Goal: Find specific page/section: Find specific page/section

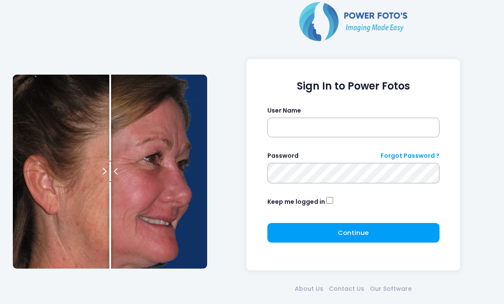
scroll to position [37, 0]
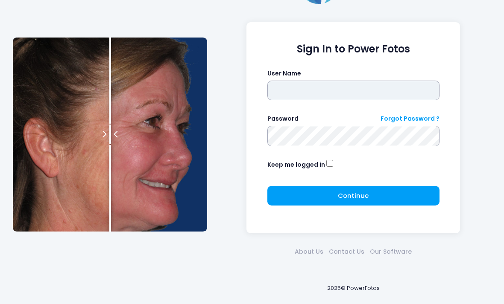
click at [336, 93] on input "text" at bounding box center [353, 91] width 172 height 20
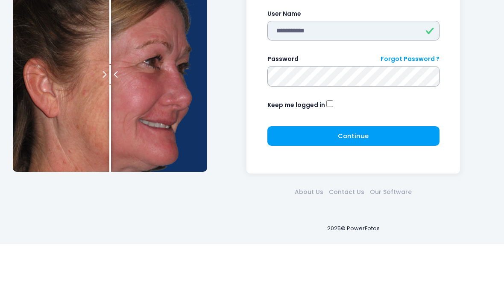
type input "**********"
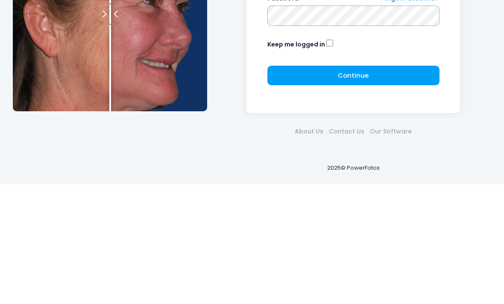
click at [384, 186] on button "Continue Please wait..." at bounding box center [353, 196] width 172 height 20
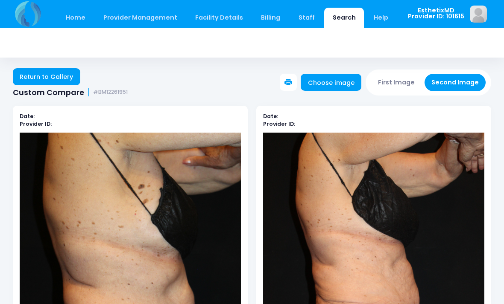
click at [81, 22] on link "Home" at bounding box center [75, 18] width 36 height 20
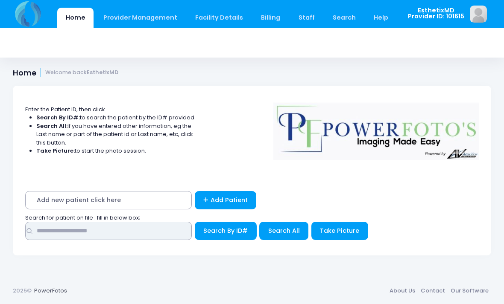
click at [64, 230] on input "text" at bounding box center [108, 231] width 166 height 18
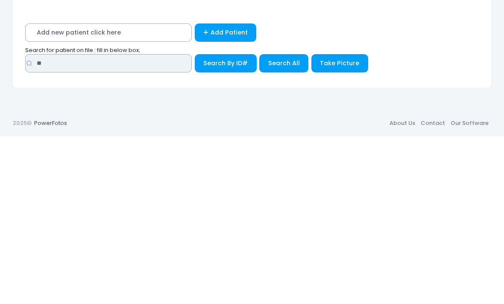
type input "**"
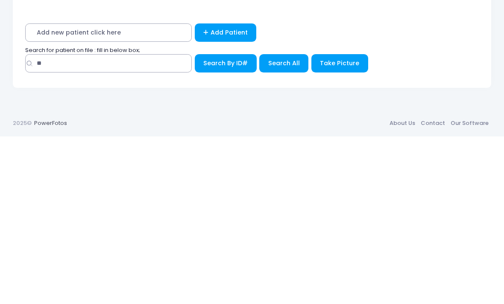
click at [290, 227] on span "Search All" at bounding box center [284, 231] width 32 height 9
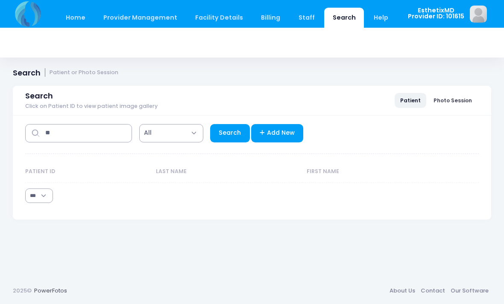
select select "***"
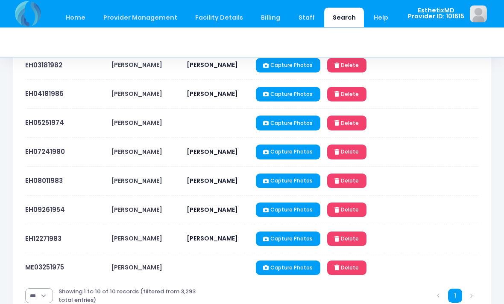
scroll to position [193, 0]
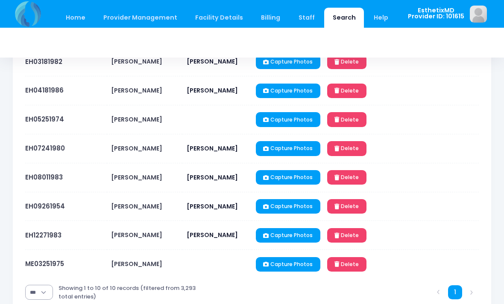
click at [37, 179] on link "EH08011983" at bounding box center [44, 177] width 38 height 9
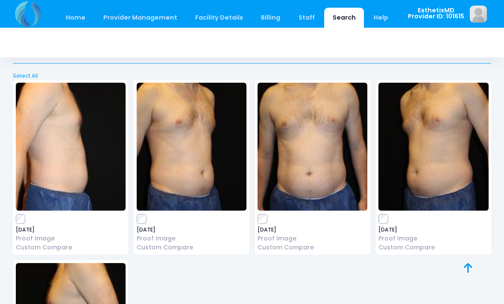
scroll to position [355, 0]
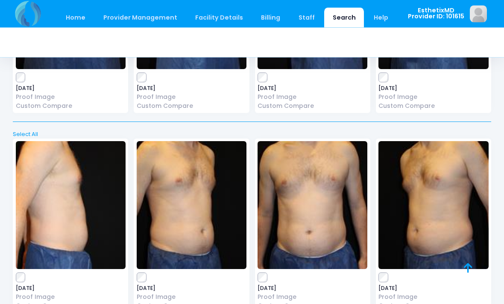
click at [52, 207] on img at bounding box center [71, 206] width 110 height 128
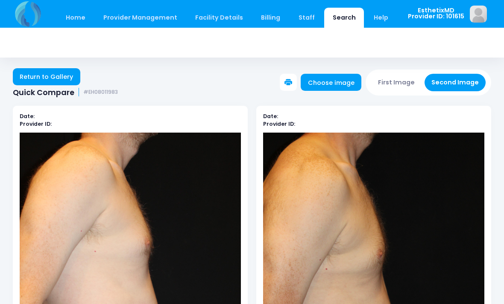
click at [44, 81] on link "Return to Gallery" at bounding box center [46, 76] width 67 height 17
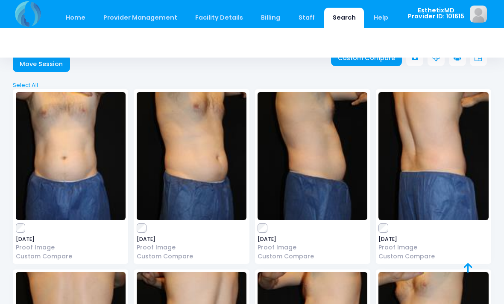
scroll to position [35, 0]
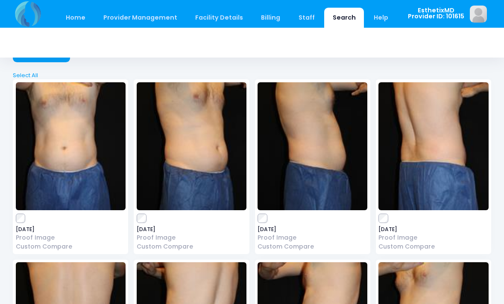
click at [216, 172] on img at bounding box center [192, 146] width 110 height 128
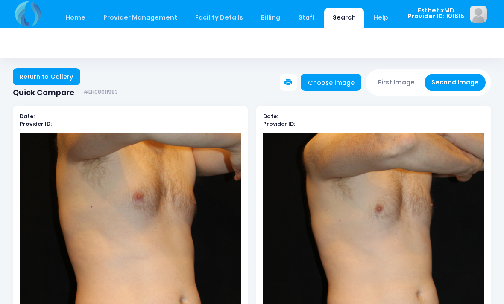
click at [132, 225] on img at bounding box center [130, 299] width 221 height 332
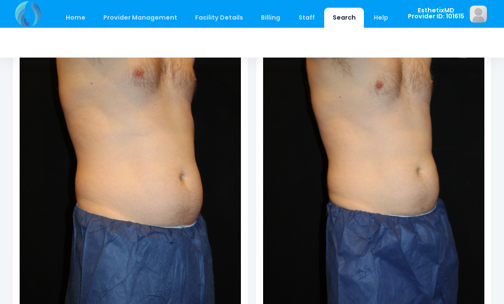
click at [150, 214] on img at bounding box center [130, 175] width 221 height 332
click at [157, 235] on img at bounding box center [130, 175] width 221 height 332
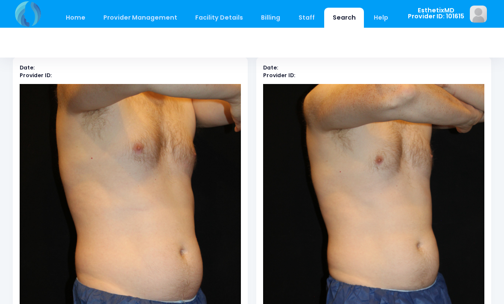
scroll to position [0, 0]
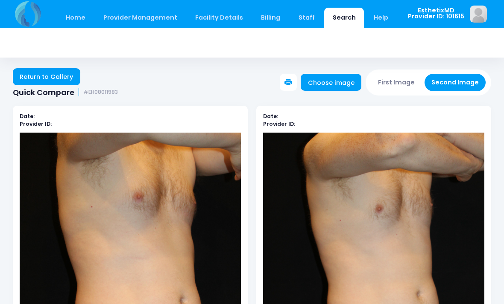
click at [54, 81] on link "Return to Gallery" at bounding box center [46, 76] width 67 height 17
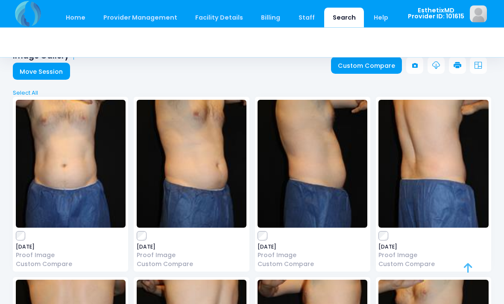
scroll to position [17, 0]
click at [191, 187] on img at bounding box center [192, 164] width 110 height 128
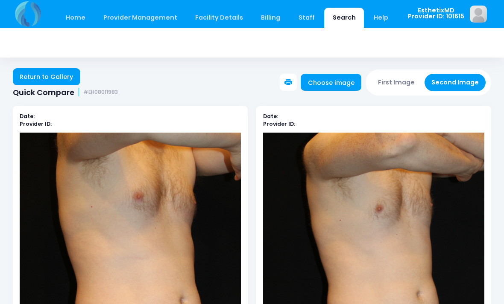
click at [52, 78] on link "Return to Gallery" at bounding box center [46, 76] width 67 height 17
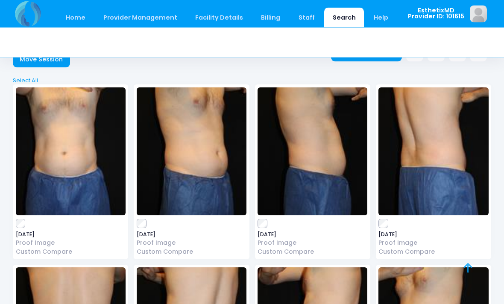
scroll to position [18, 0]
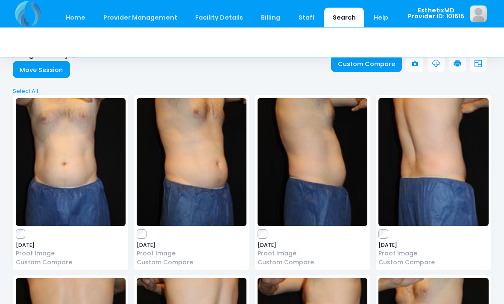
click at [335, 194] on img at bounding box center [312, 163] width 110 height 128
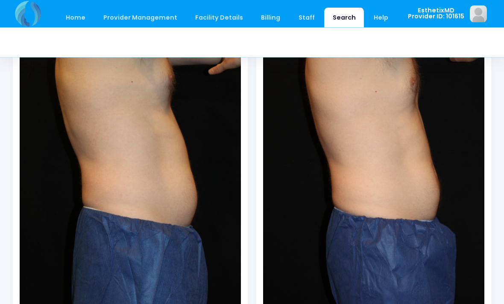
scroll to position [113, 0]
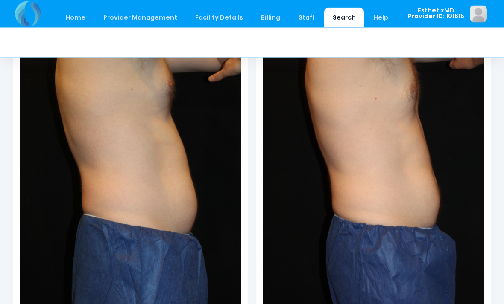
click at [431, 221] on img at bounding box center [373, 186] width 221 height 332
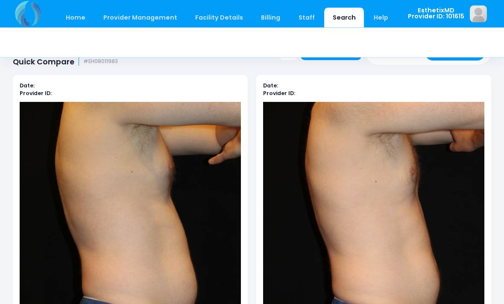
scroll to position [0, 0]
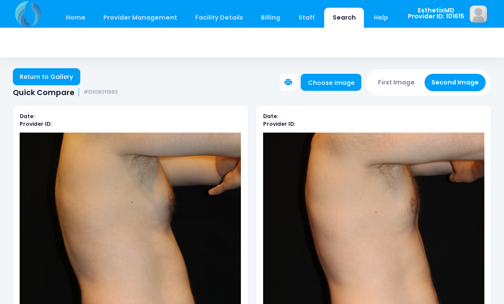
click at [60, 76] on link "Return to Gallery" at bounding box center [46, 76] width 67 height 17
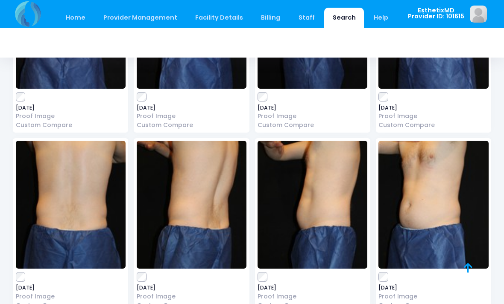
scroll to position [1673, 0]
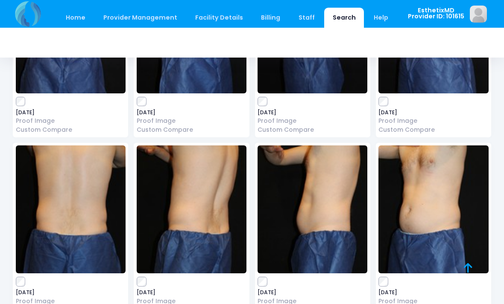
click at [429, 199] on img at bounding box center [433, 210] width 110 height 128
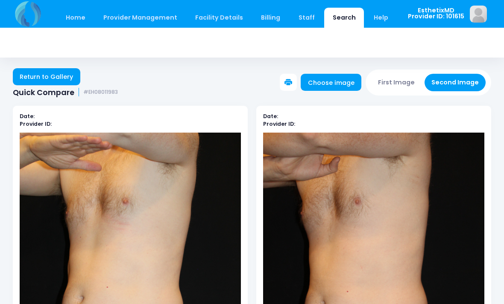
click at [66, 76] on link "Return to Gallery" at bounding box center [46, 76] width 67 height 17
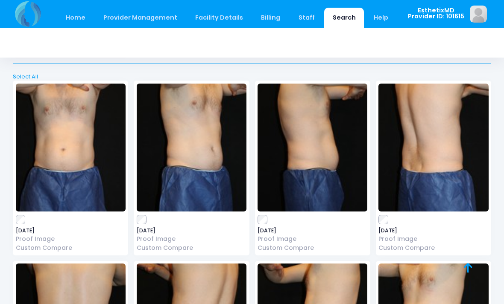
scroll to position [1555, 0]
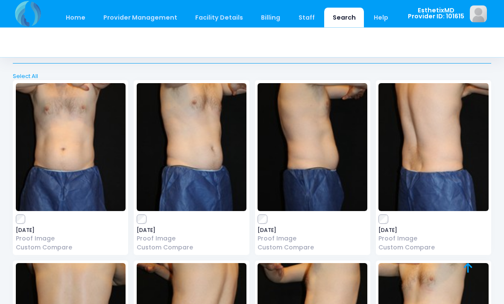
click at [65, 152] on img at bounding box center [71, 148] width 110 height 128
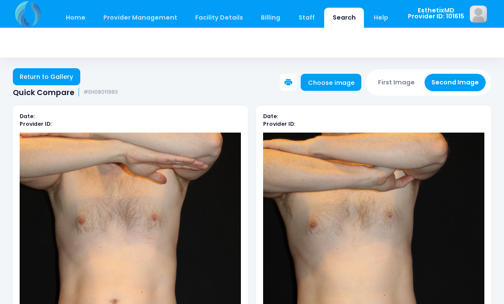
click at [44, 78] on link "Return to Gallery" at bounding box center [46, 76] width 67 height 17
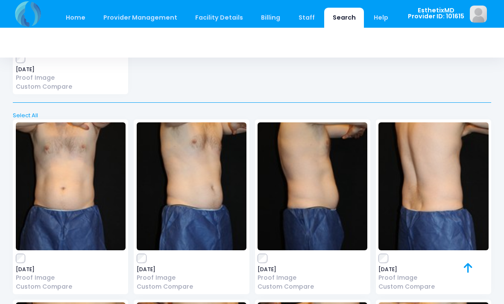
scroll to position [1532, 0]
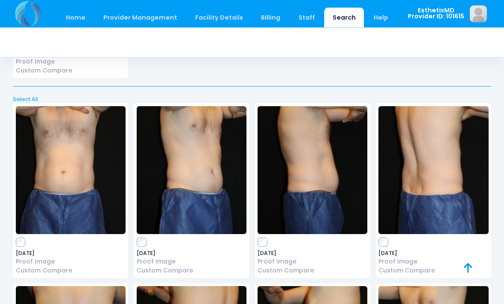
click at [310, 193] on img at bounding box center [312, 171] width 110 height 128
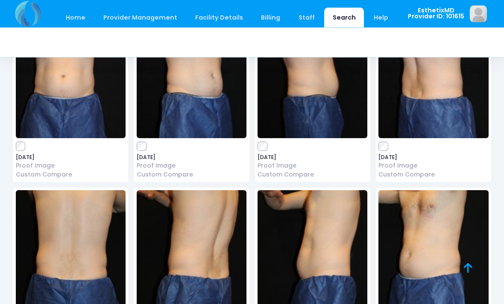
scroll to position [1651, 0]
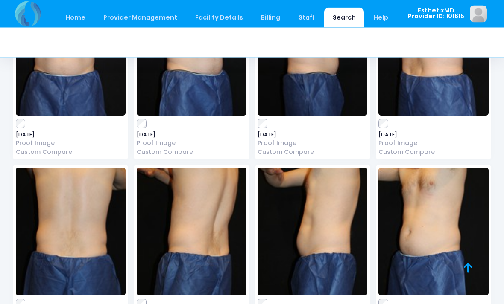
click at [68, 223] on img at bounding box center [71, 232] width 110 height 128
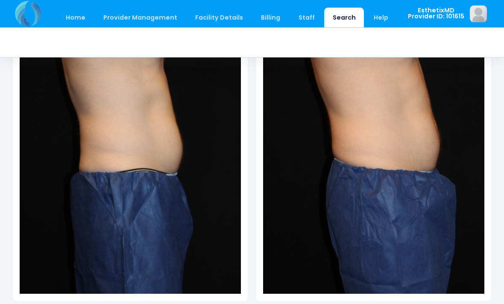
scroll to position [168, 0]
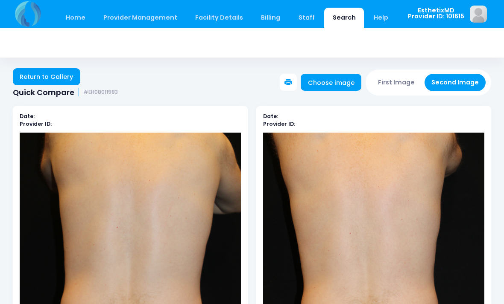
click at [36, 73] on link "Return to Gallery" at bounding box center [46, 76] width 67 height 17
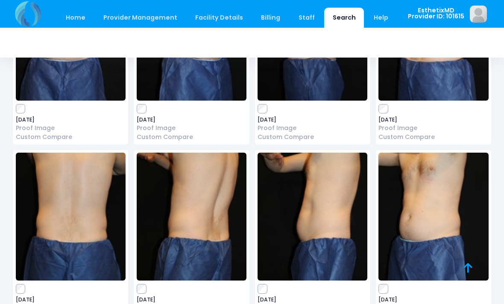
scroll to position [1667, 0]
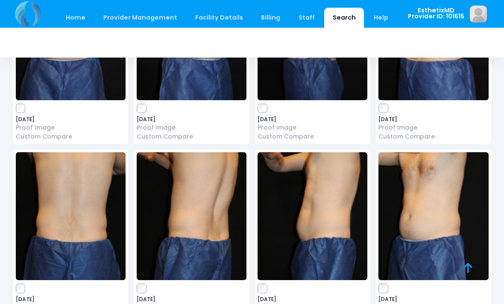
click at [410, 226] on img at bounding box center [433, 216] width 110 height 128
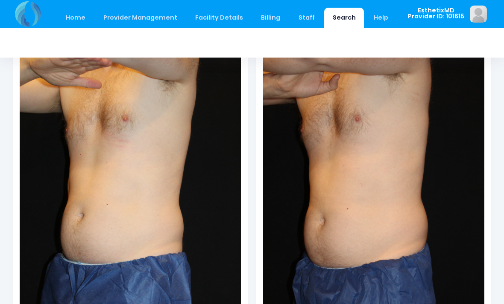
scroll to position [87, 0]
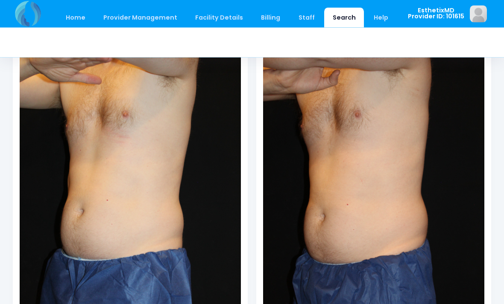
click at [303, 247] on img at bounding box center [373, 212] width 221 height 332
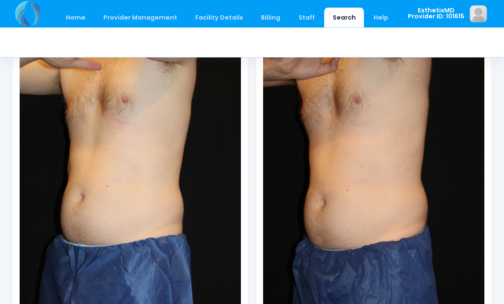
click at [440, 185] on img at bounding box center [373, 198] width 221 height 332
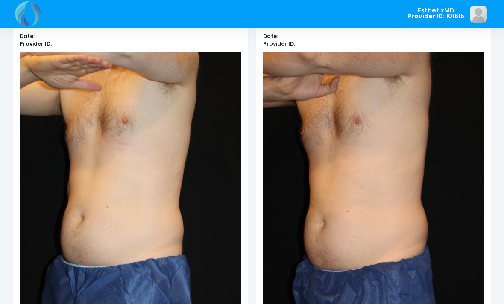
scroll to position [80, 0]
